Goal: Task Accomplishment & Management: Use online tool/utility

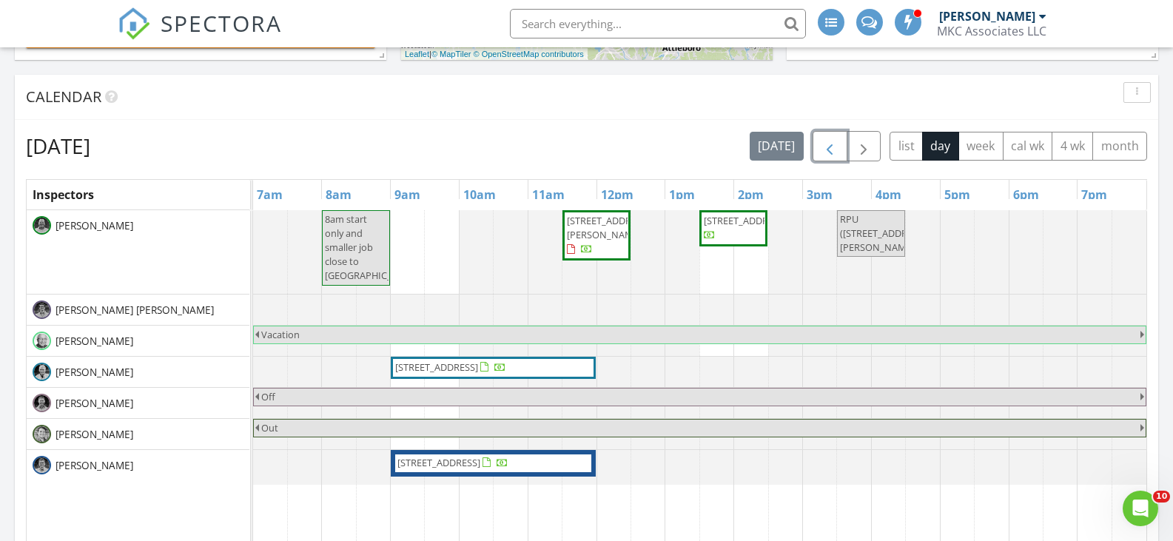
click at [826, 145] on span "button" at bounding box center [829, 147] width 18 height 18
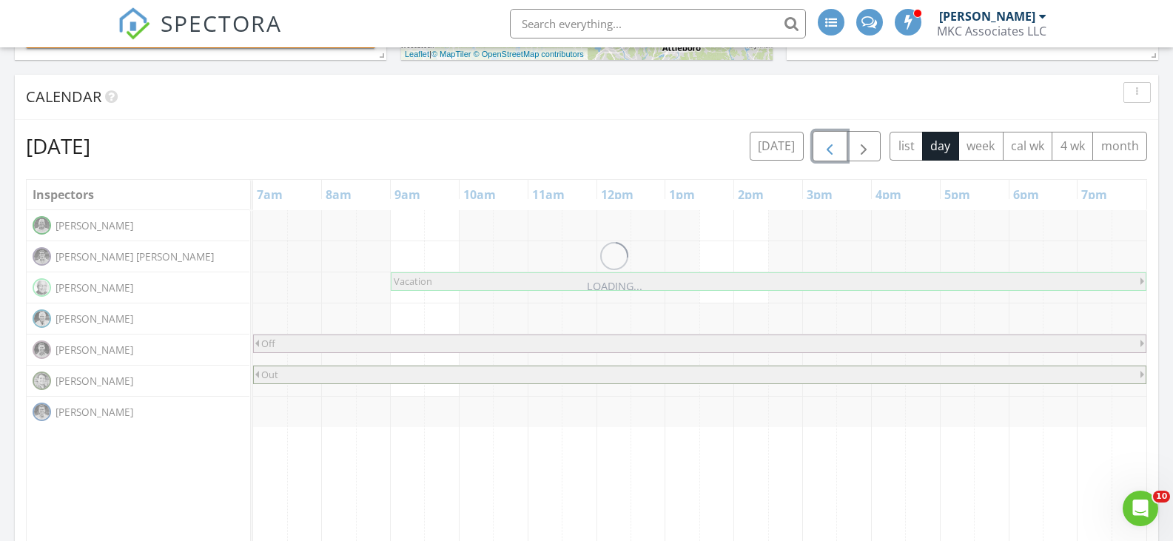
click at [826, 145] on span "button" at bounding box center [829, 147] width 18 height 18
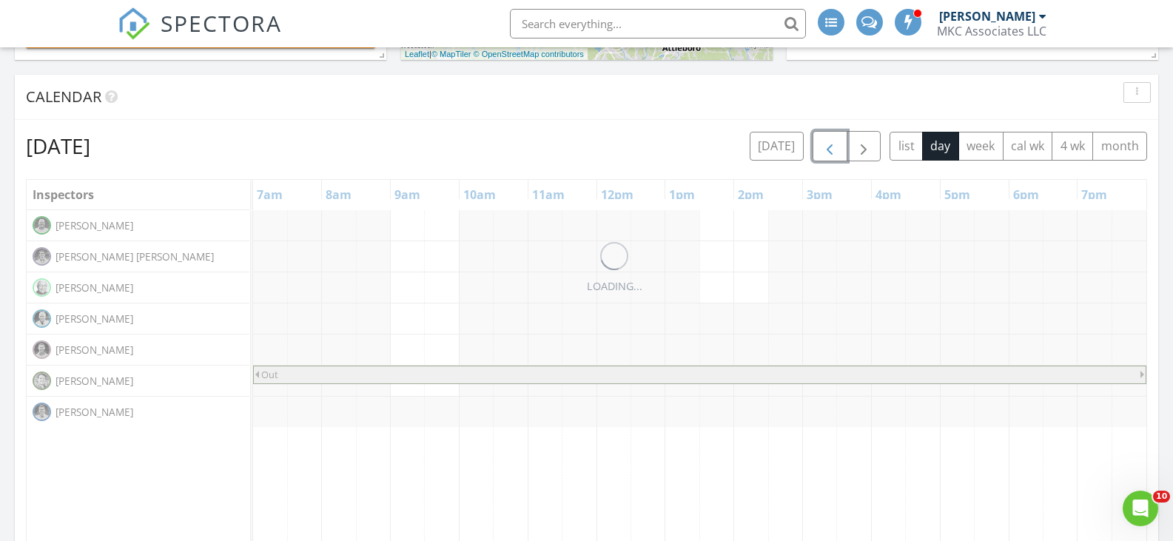
click at [826, 145] on span "button" at bounding box center [829, 147] width 18 height 18
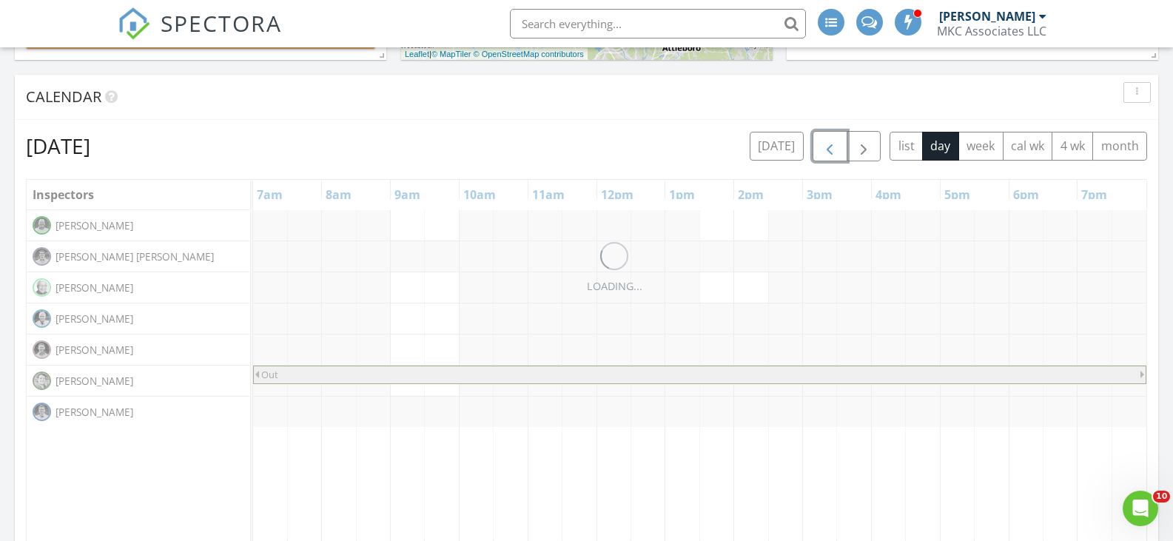
click at [826, 145] on span "button" at bounding box center [829, 147] width 18 height 18
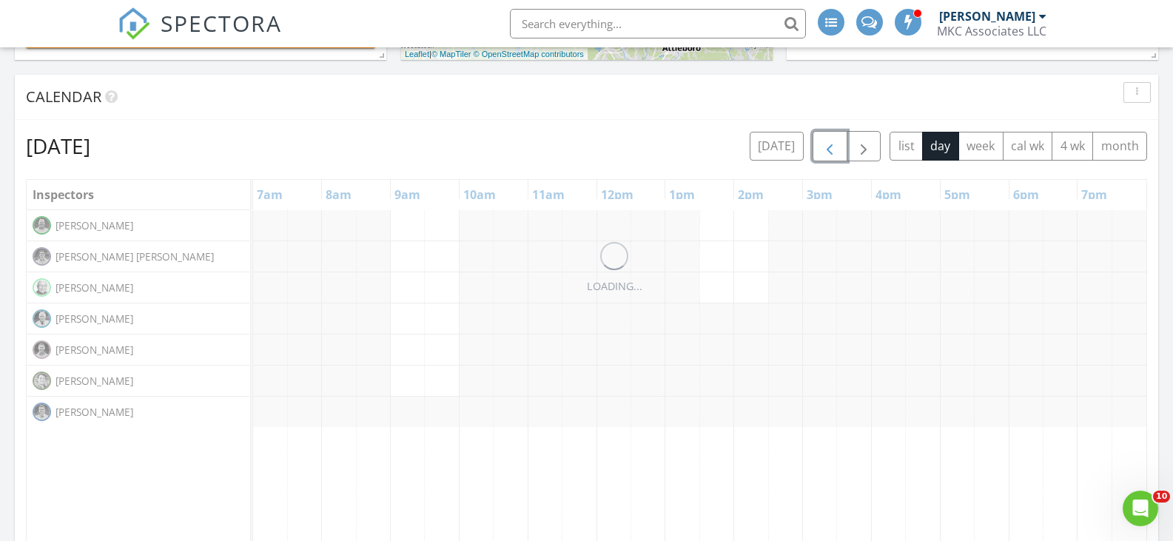
click at [826, 145] on span "button" at bounding box center [829, 147] width 18 height 18
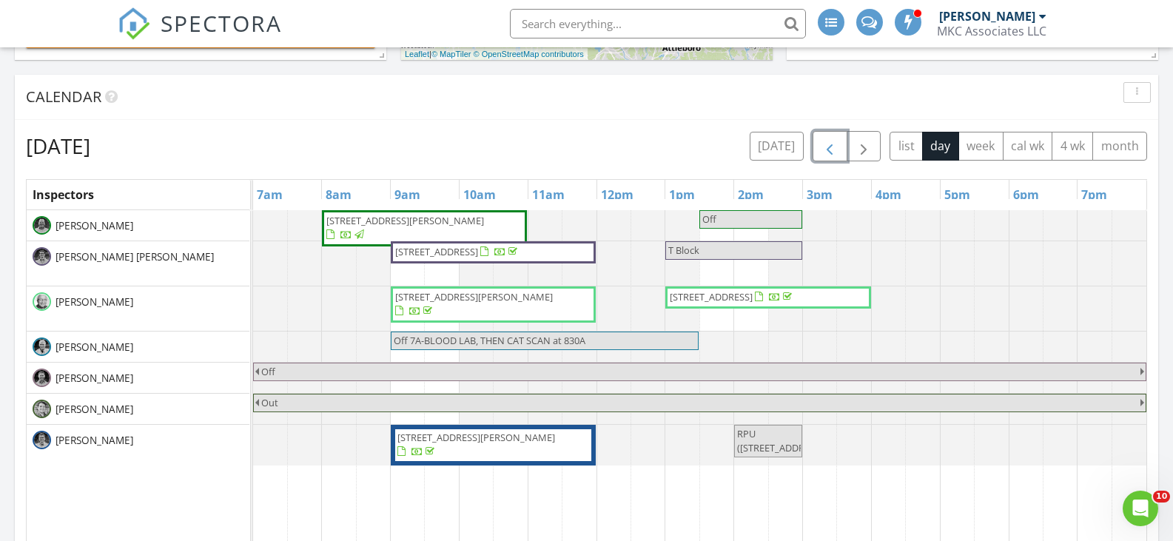
click at [432, 222] on span "18 Jackson Av, Rutland 01543" at bounding box center [405, 220] width 158 height 13
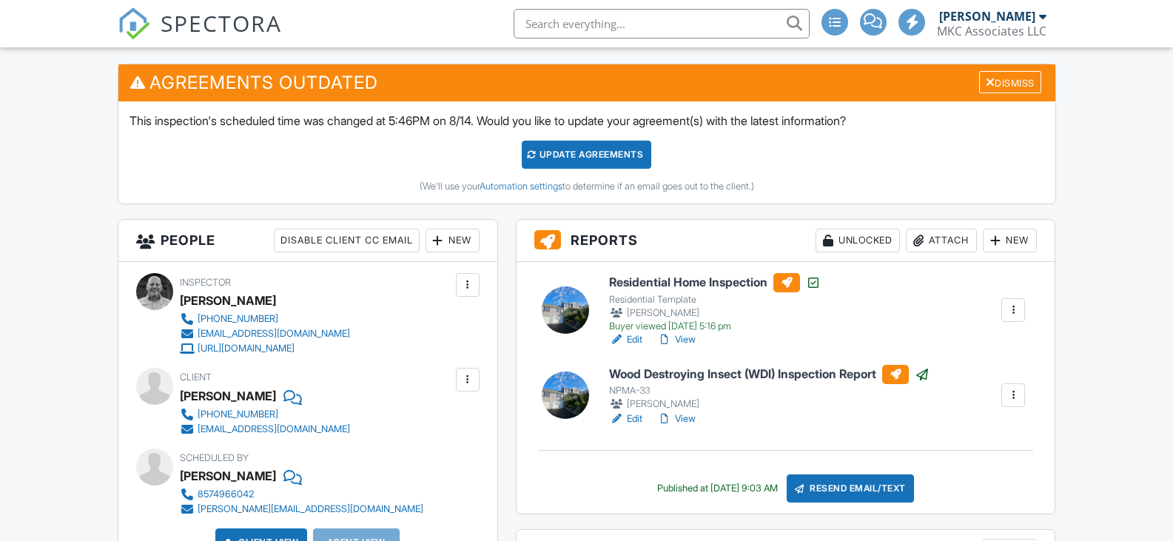
click at [685, 276] on h6 "Residential Home Inspection" at bounding box center [715, 282] width 212 height 19
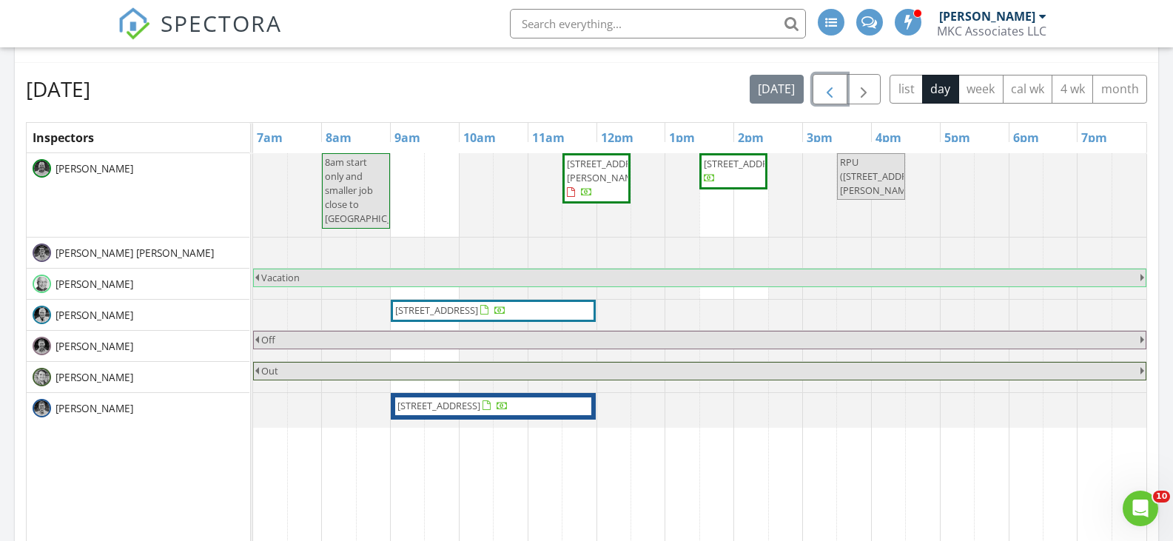
click at [824, 91] on span "button" at bounding box center [829, 90] width 18 height 18
click at [824, 90] on span "button" at bounding box center [829, 90] width 18 height 18
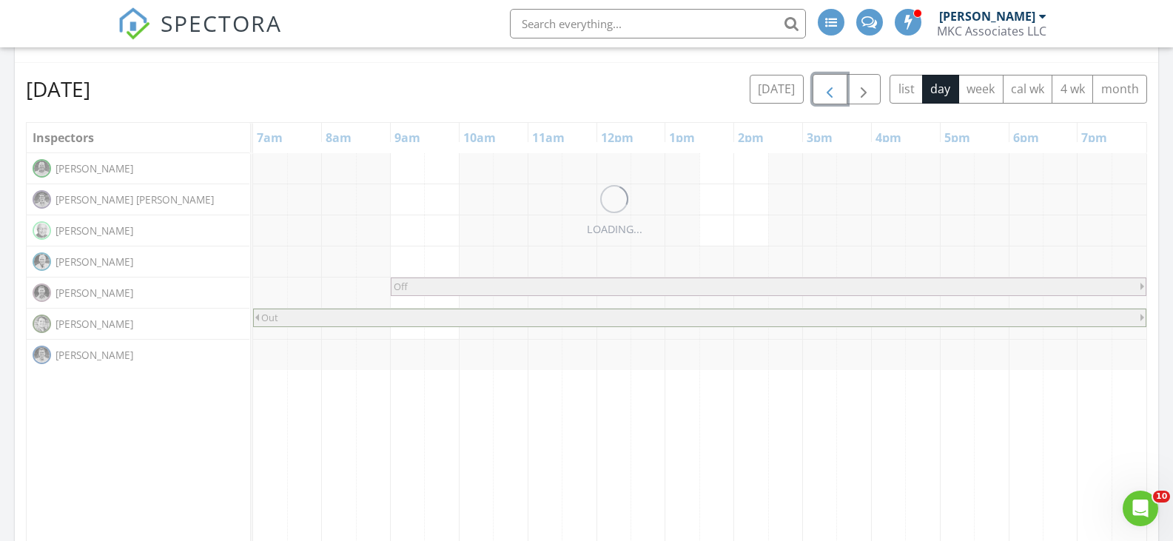
click at [824, 89] on span "button" at bounding box center [829, 90] width 18 height 18
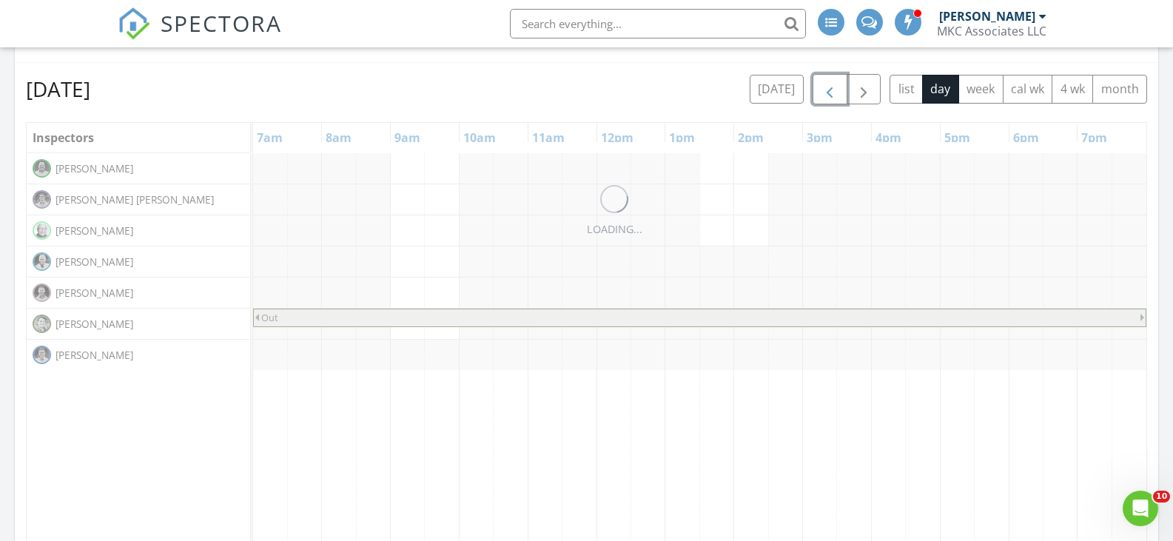
click at [824, 89] on span "button" at bounding box center [829, 90] width 18 height 18
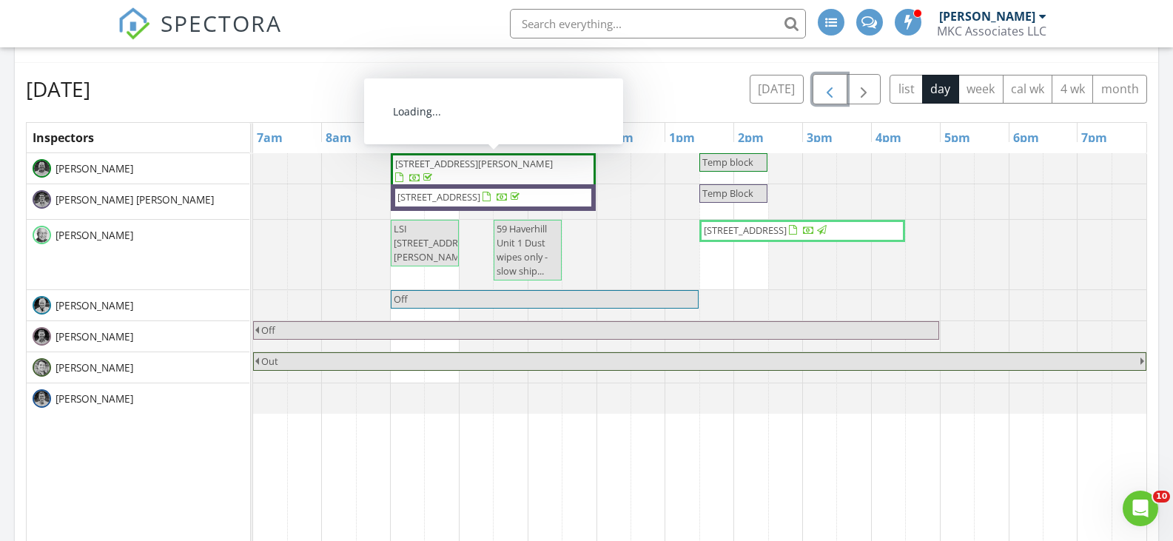
click at [488, 166] on span "16 Concord Ct 16, Webster 01570" at bounding box center [474, 163] width 158 height 13
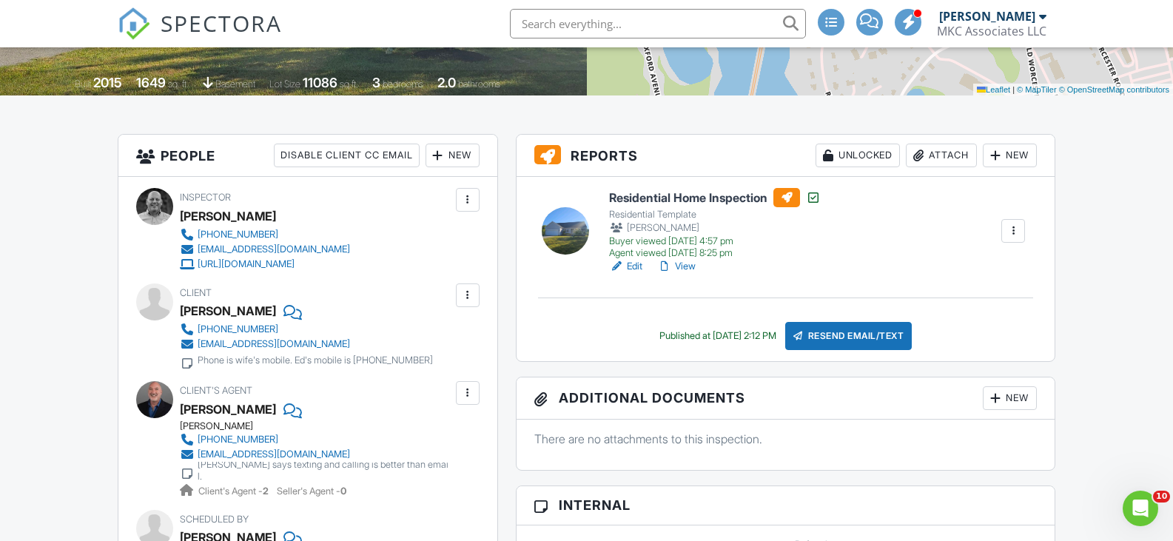
scroll to position [370, 0]
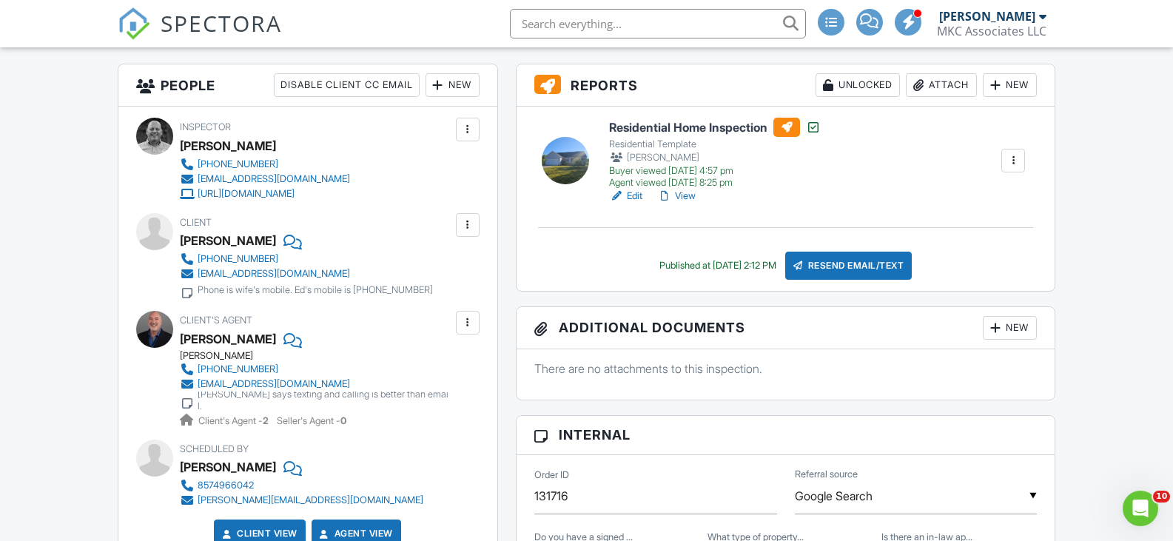
click at [695, 129] on h6 "Residential Home Inspection" at bounding box center [715, 127] width 212 height 19
